Goal: Task Accomplishment & Management: Complete application form

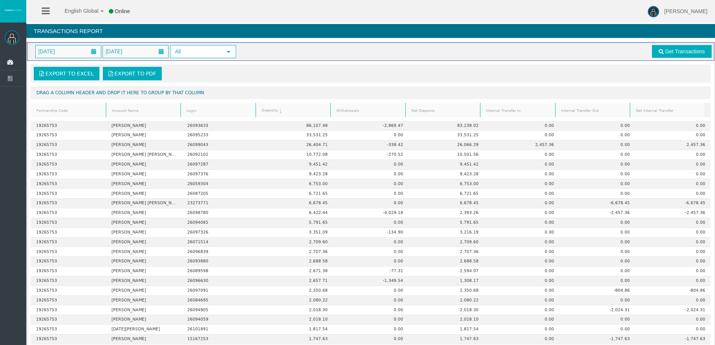
click at [328, 76] on div "Export to Excel Export to PDF" at bounding box center [370, 74] width 675 height 14
drag, startPoint x: 186, startPoint y: 70, endPoint x: 182, endPoint y: 72, distance: 5.2
click at [186, 70] on div "Export to Excel Export to PDF" at bounding box center [370, 74] width 675 height 14
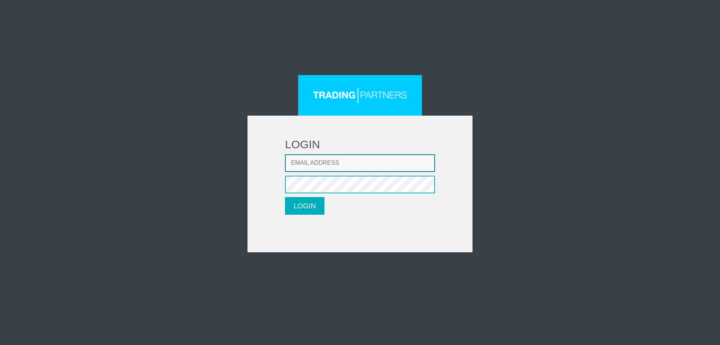
click at [310, 163] on input "Email address" at bounding box center [360, 163] width 150 height 18
click at [168, 112] on div "LOGIN Email address Password LOGIN Please wait..." at bounding box center [360, 163] width 439 height 177
click at [337, 161] on input "Email address" at bounding box center [360, 163] width 150 height 18
paste input "trommel.rauschal1986@gmail.com"
type input "trommel.rauschal1986@gmail.com"
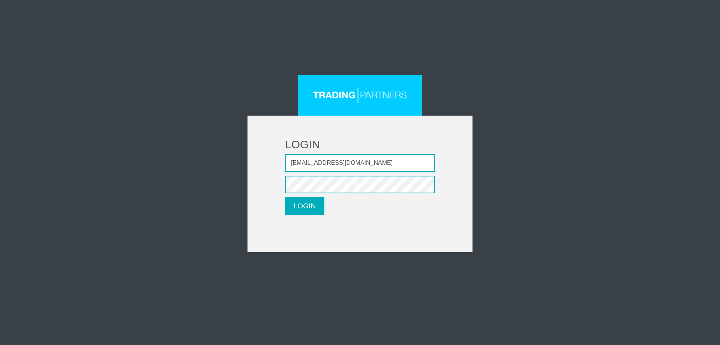
drag, startPoint x: 141, startPoint y: 116, endPoint x: 195, endPoint y: 111, distance: 55.0
click at [143, 116] on div "LOGIN Email address trommel.rauschal1986@gmail.com Password LOGIN Please wait..." at bounding box center [360, 163] width 439 height 177
click at [301, 209] on button "LOGIN" at bounding box center [304, 206] width 39 height 18
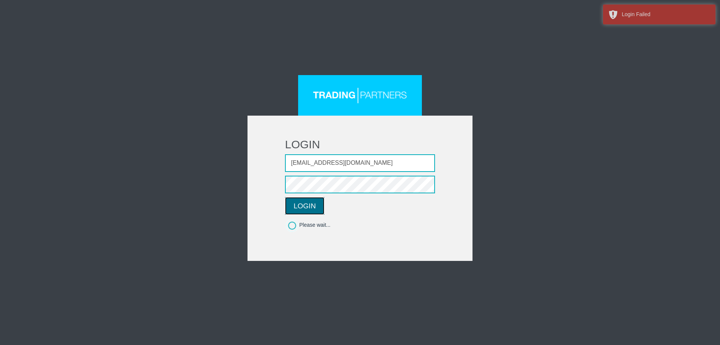
click at [307, 208] on button "LOGIN" at bounding box center [304, 206] width 39 height 18
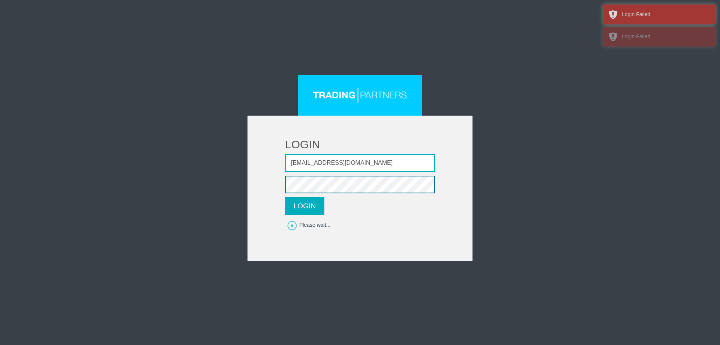
click at [241, 182] on div "LOGIN Email address trommel.rauschal1986@gmail.com Password LOGIN Please wait..." at bounding box center [360, 168] width 439 height 186
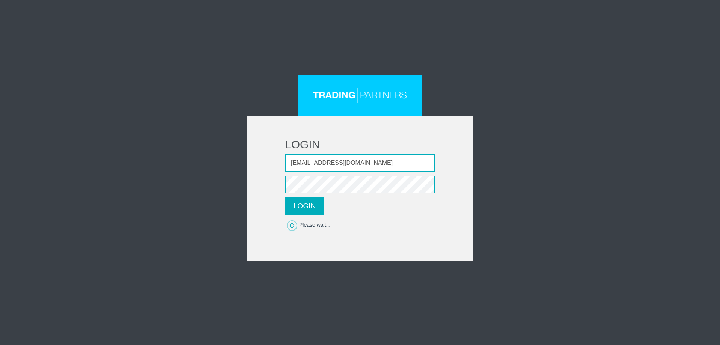
drag, startPoint x: 87, startPoint y: 117, endPoint x: 195, endPoint y: 136, distance: 109.7
click at [87, 117] on div "LOGIN Email address trommel.rauschal1986@gmail.com Password LOGIN Please wait..." at bounding box center [360, 93] width 720 height 186
click at [298, 205] on button "LOGIN" at bounding box center [304, 206] width 39 height 18
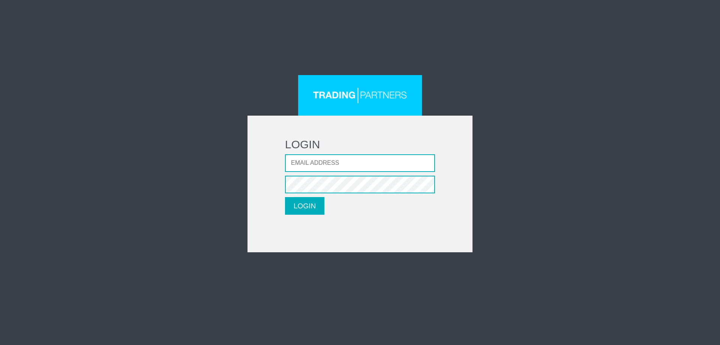
click at [320, 166] on input "Email address" at bounding box center [360, 163] width 150 height 18
click at [120, 101] on div "LOGIN Email address Password LOGIN Please wait..." at bounding box center [360, 88] width 720 height 177
click at [361, 163] on input "Email address" at bounding box center [360, 163] width 150 height 18
paste input "trommel.rauschal1986@gmail.com"
type input "trommel.rauschal1986@gmail.com"
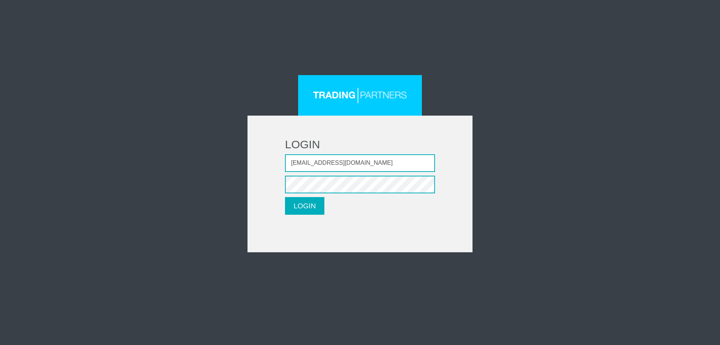
click at [150, 136] on div "LOGIN Email address trommel.rauschal1986@gmail.com Password LOGIN Please wait..." at bounding box center [360, 163] width 439 height 177
click at [307, 211] on button "LOGIN" at bounding box center [304, 206] width 39 height 18
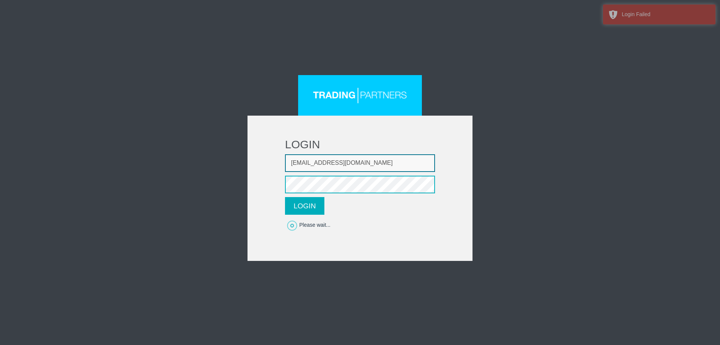
click at [418, 168] on input "trommel.rauschal1986@gmail.com" at bounding box center [360, 163] width 150 height 18
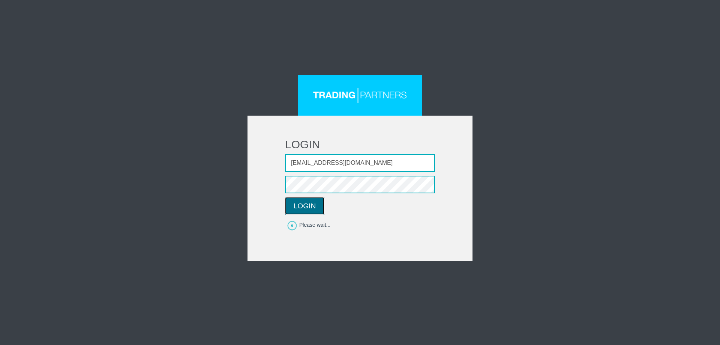
click at [312, 207] on button "LOGIN" at bounding box center [304, 206] width 39 height 18
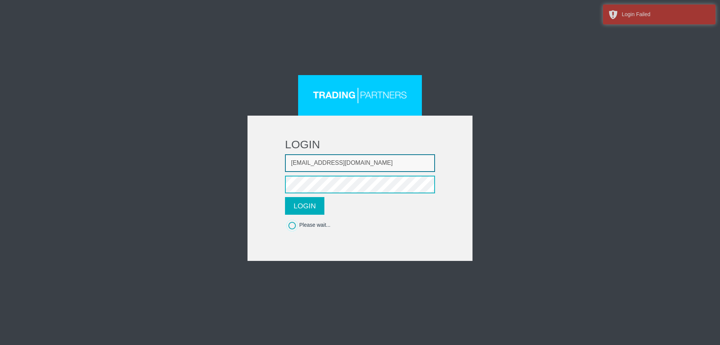
click at [335, 164] on input "trommel.rauschal1986@gmail.com" at bounding box center [360, 163] width 150 height 18
click at [427, 164] on input "trommel.rauschal1986@gmail.com" at bounding box center [360, 163] width 150 height 18
click at [415, 155] on input "trommel.rauschal1986@gmail.com" at bounding box center [360, 163] width 150 height 18
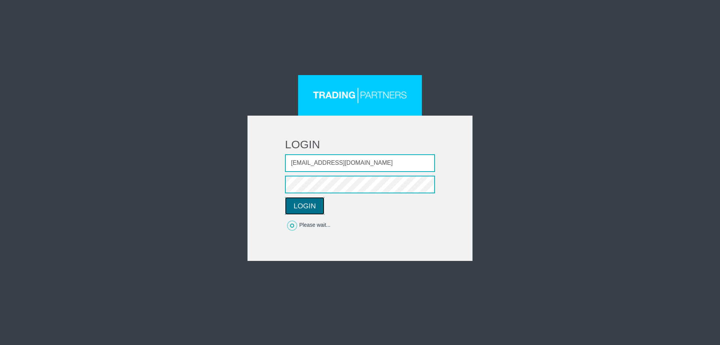
click at [308, 208] on button "LOGIN" at bounding box center [304, 206] width 39 height 18
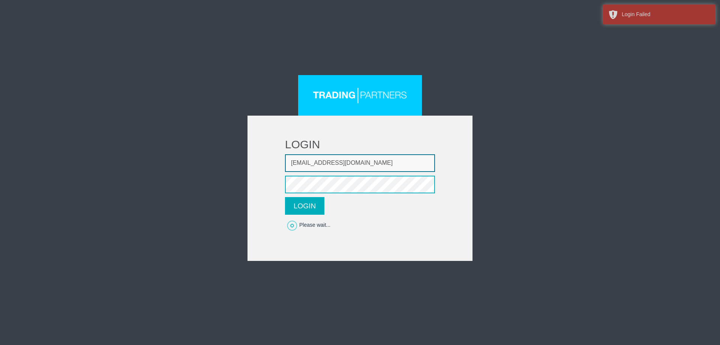
click at [404, 162] on input "trommel.rauschal1986@gmail.com" at bounding box center [360, 163] width 150 height 18
click at [311, 206] on button "LOGIN" at bounding box center [304, 206] width 39 height 18
click at [299, 206] on button "LOGIN" at bounding box center [304, 206] width 39 height 18
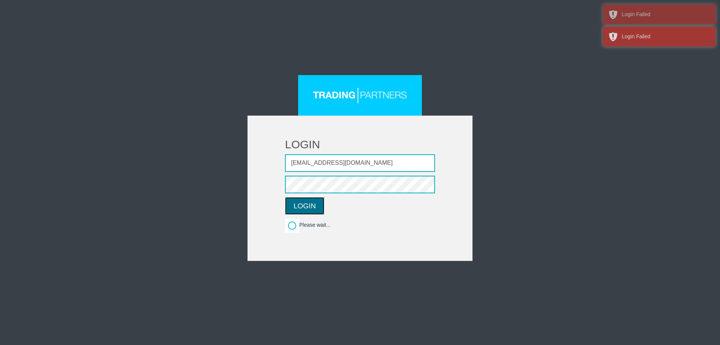
click at [297, 206] on button "LOGIN" at bounding box center [304, 206] width 39 height 18
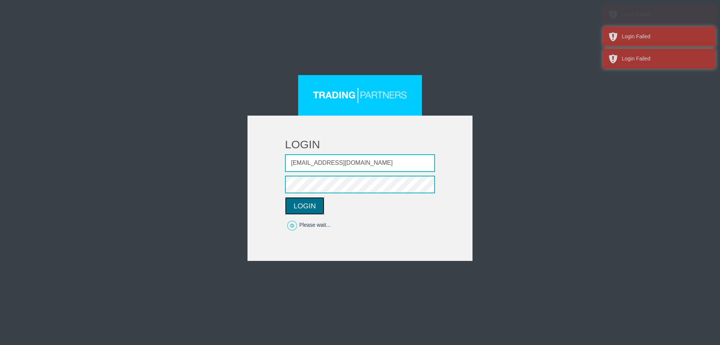
click at [297, 206] on button "LOGIN" at bounding box center [304, 206] width 39 height 18
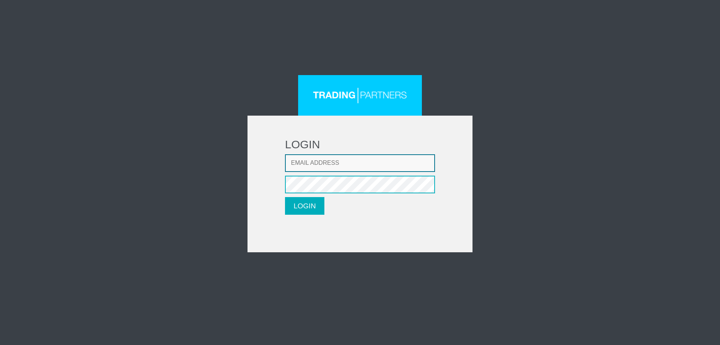
click at [336, 164] on input "Email address" at bounding box center [360, 163] width 150 height 18
click at [158, 161] on div "LOGIN Email address Password LOGIN Please wait..." at bounding box center [360, 163] width 439 height 177
click at [367, 167] on input "Email address" at bounding box center [360, 163] width 150 height 18
paste input "trommel.rauschal1986@gmail.com"
type input "trommel.rauschal1986@gmail.com"
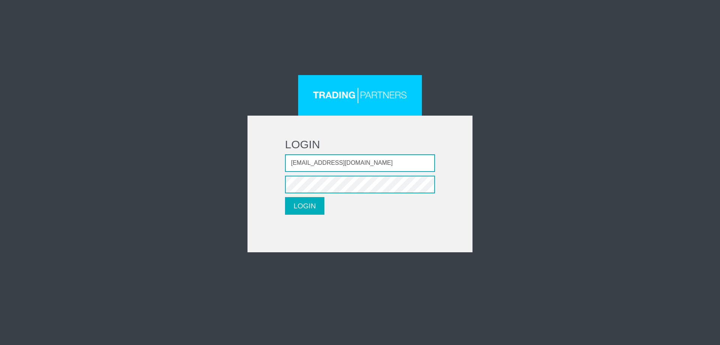
click at [107, 126] on div "LOGIN Email address trommel.rauschal1986@gmail.com Password LOGIN Please wait..." at bounding box center [360, 88] width 720 height 177
click at [300, 206] on button "LOGIN" at bounding box center [304, 206] width 39 height 18
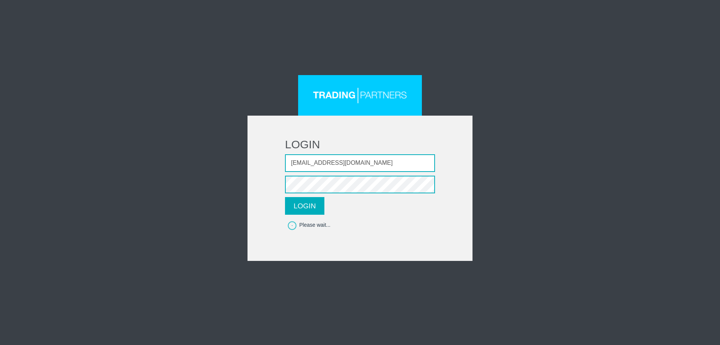
click at [110, 79] on div "LOGIN Email address trommel.rauschal1986@gmail.com Password LOGIN Please wait..." at bounding box center [360, 93] width 720 height 186
